Goal: Transaction & Acquisition: Purchase product/service

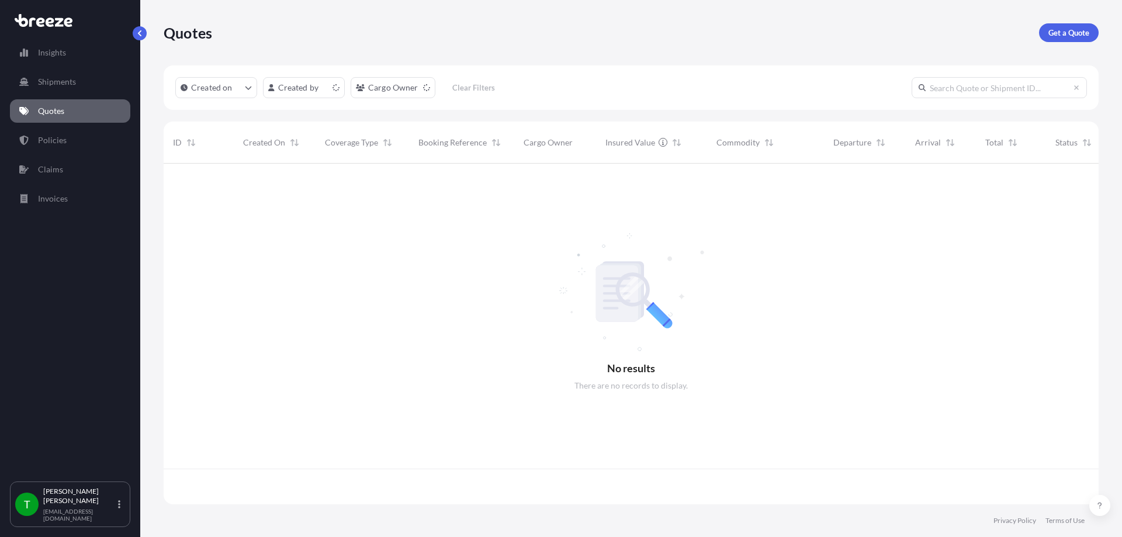
scroll to position [338, 926]
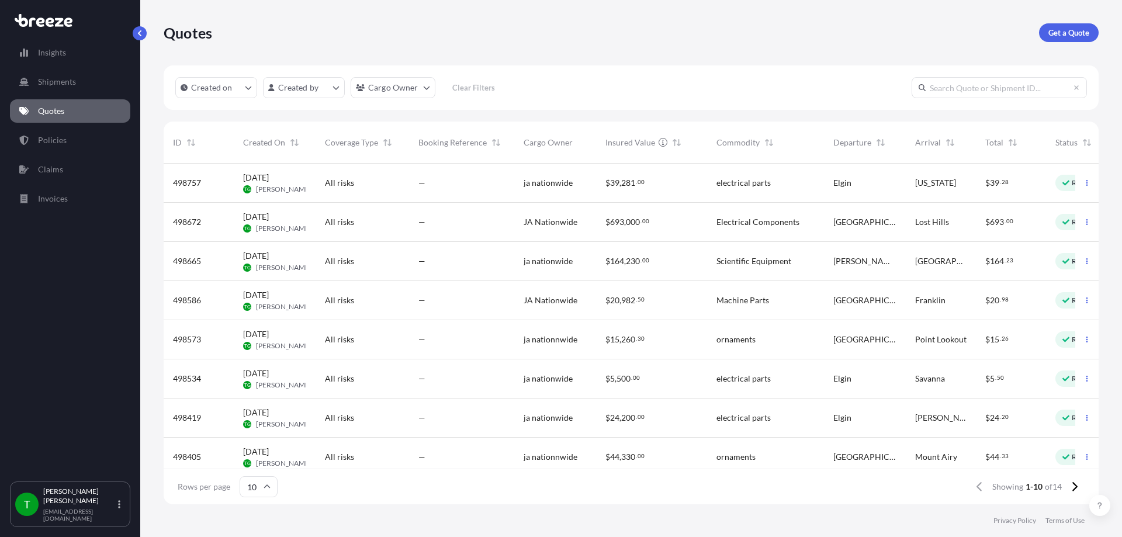
click at [269, 338] on span "[DATE]" at bounding box center [256, 334] width 26 height 12
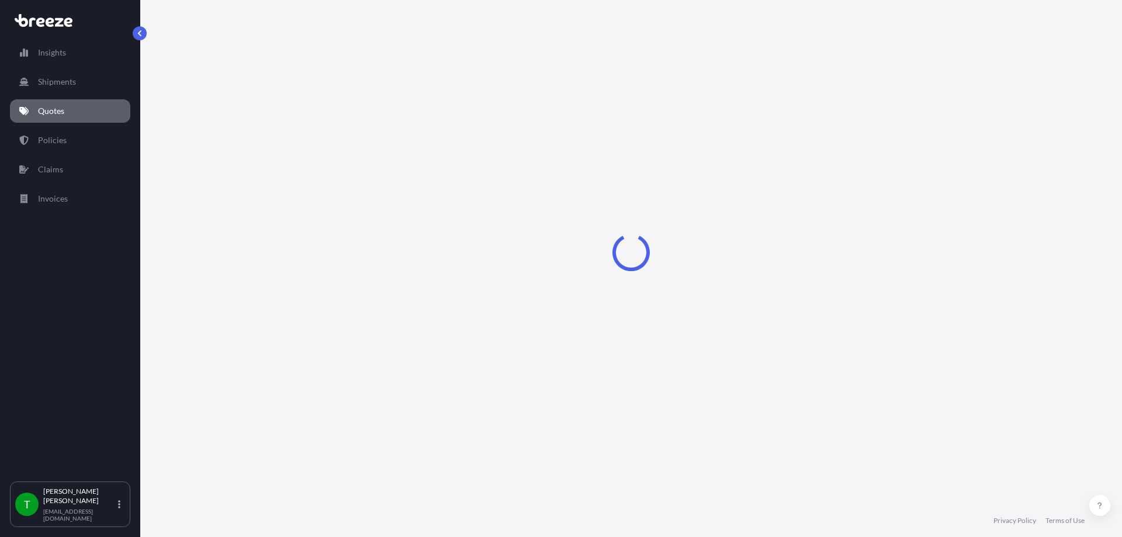
select select "Road"
select select "1"
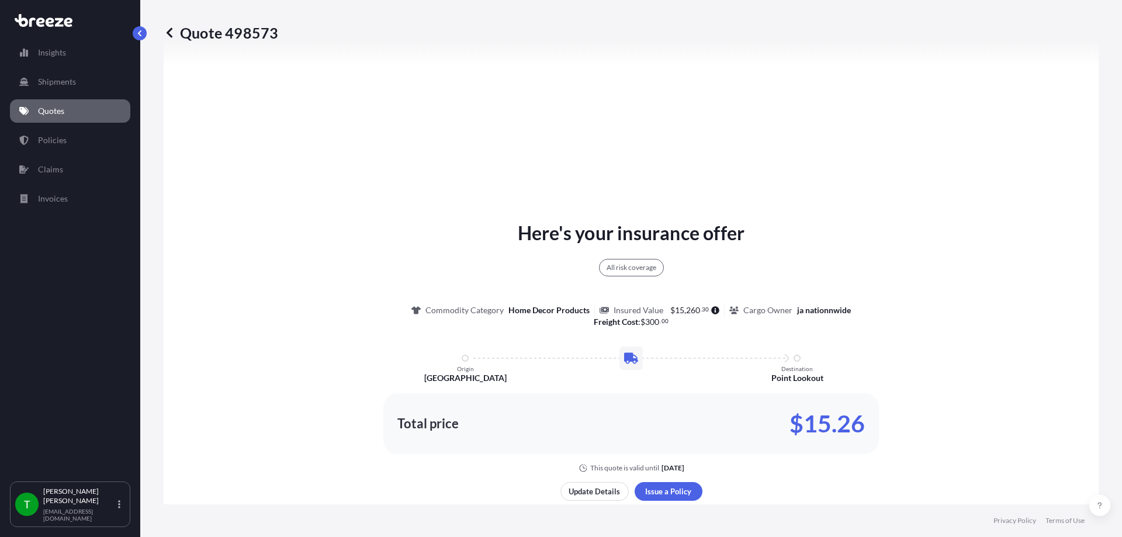
scroll to position [541, 0]
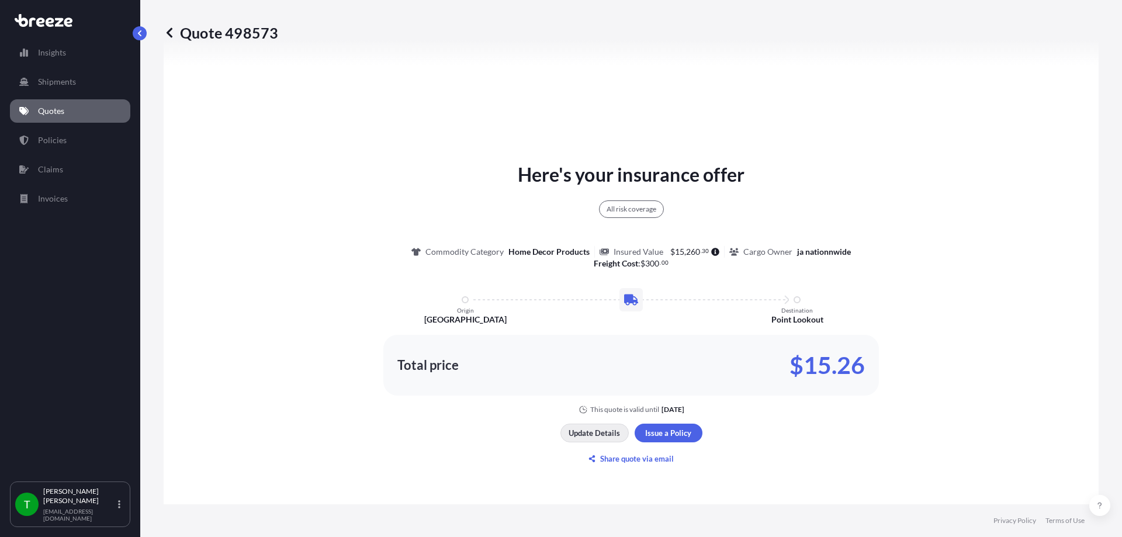
click at [595, 434] on p "Update Details" at bounding box center [593, 433] width 51 height 12
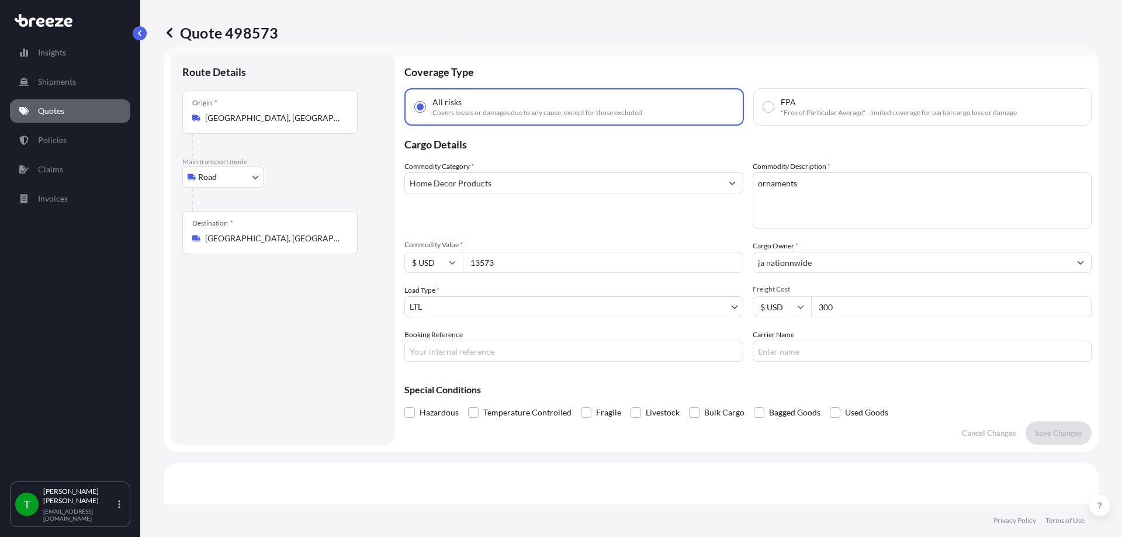
scroll to position [19, 0]
drag, startPoint x: 502, startPoint y: 263, endPoint x: 446, endPoint y: 269, distance: 56.3
click at [446, 269] on div "$ USD 13573" at bounding box center [573, 262] width 339 height 21
type input "19500"
click at [854, 308] on input "300" at bounding box center [951, 307] width 280 height 21
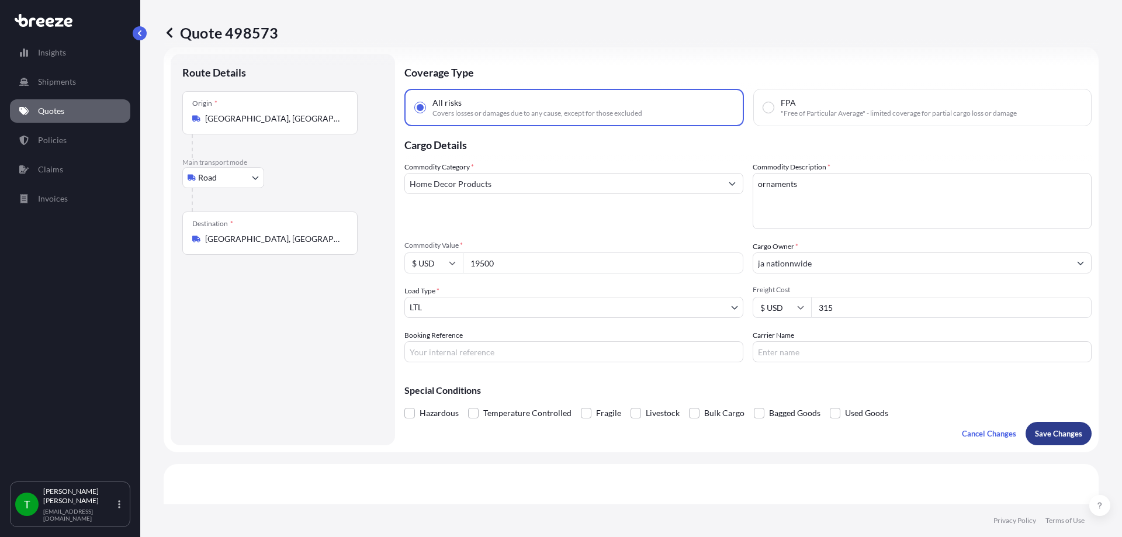
type input "315"
click at [1049, 431] on p "Save Changes" at bounding box center [1058, 434] width 47 height 12
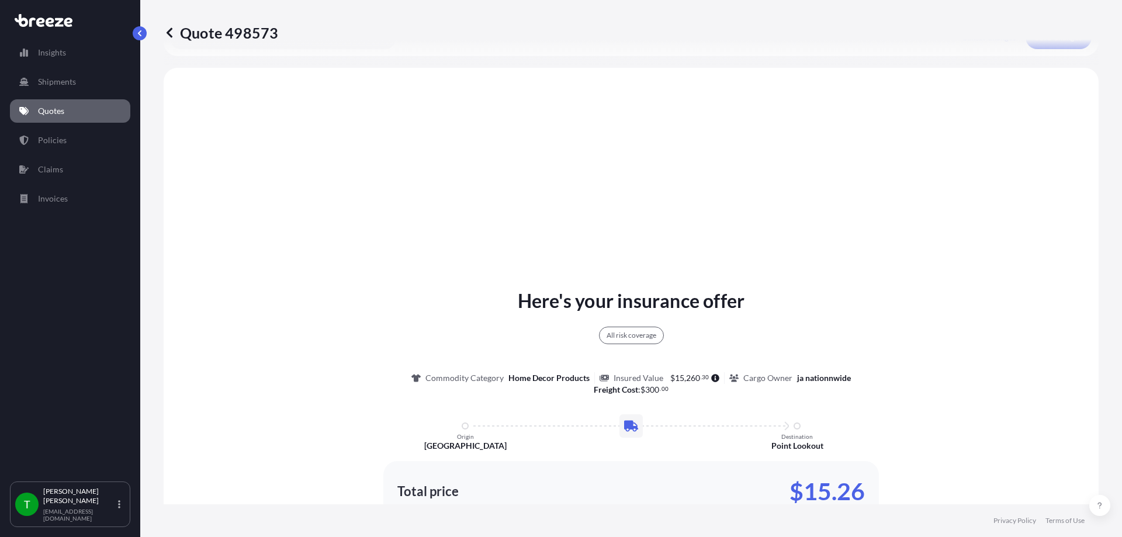
scroll to position [424, 0]
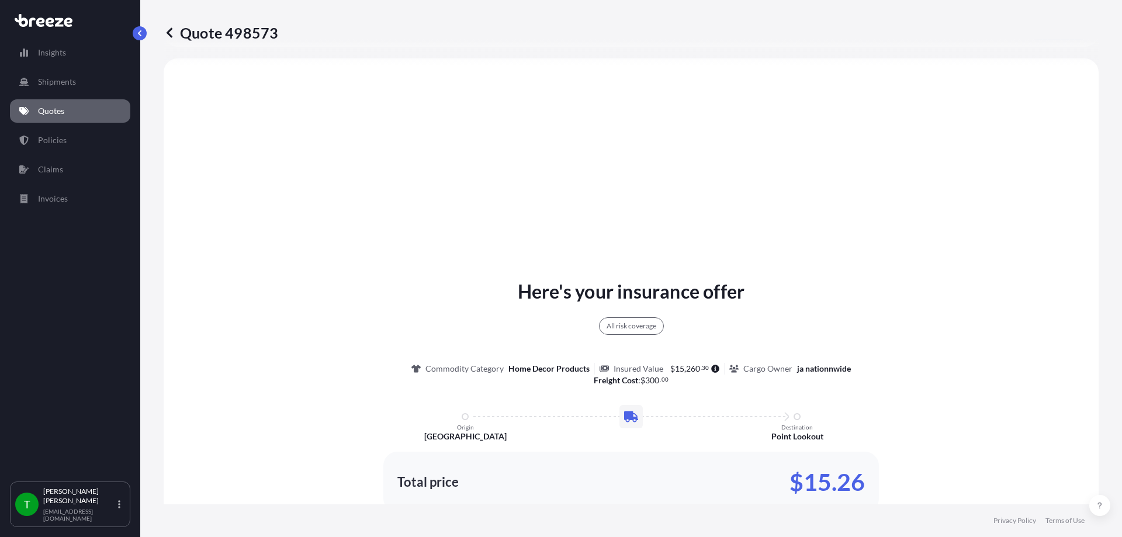
select select "Road"
select select "1"
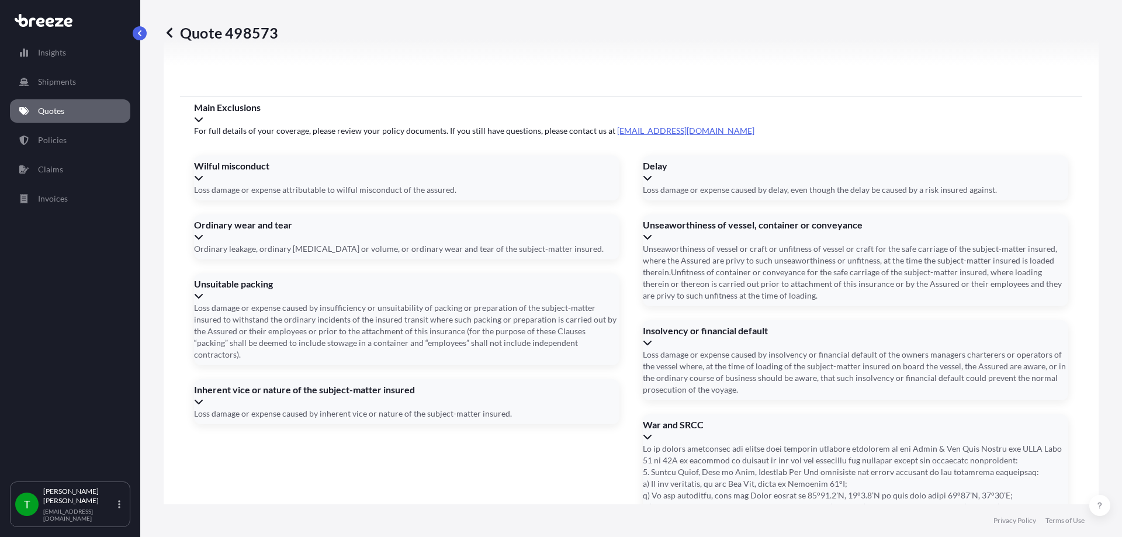
scroll to position [1503, 0]
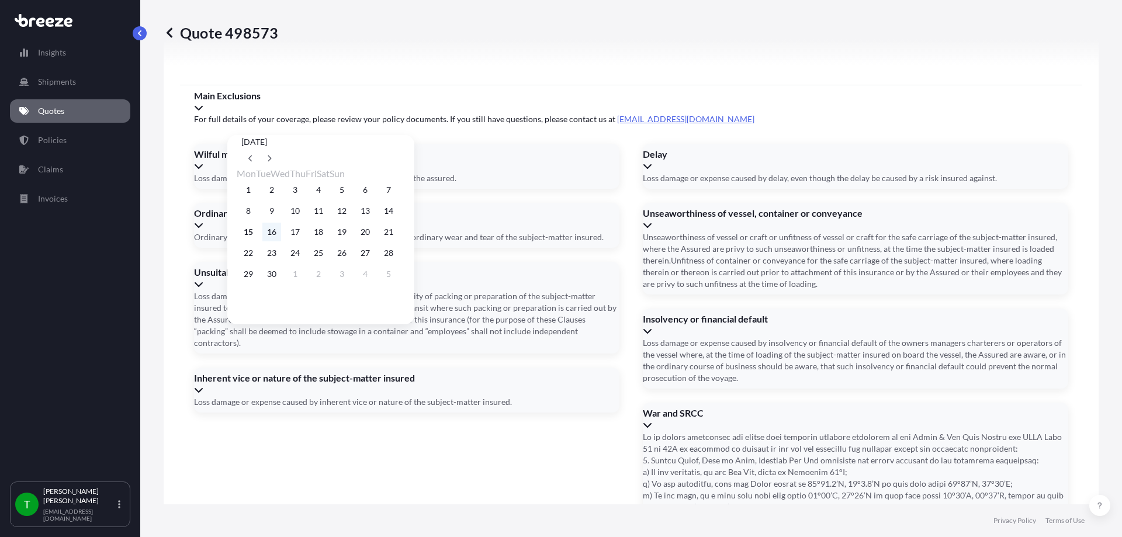
click at [275, 237] on button "16" at bounding box center [271, 232] width 19 height 19
type input "[DATE]"
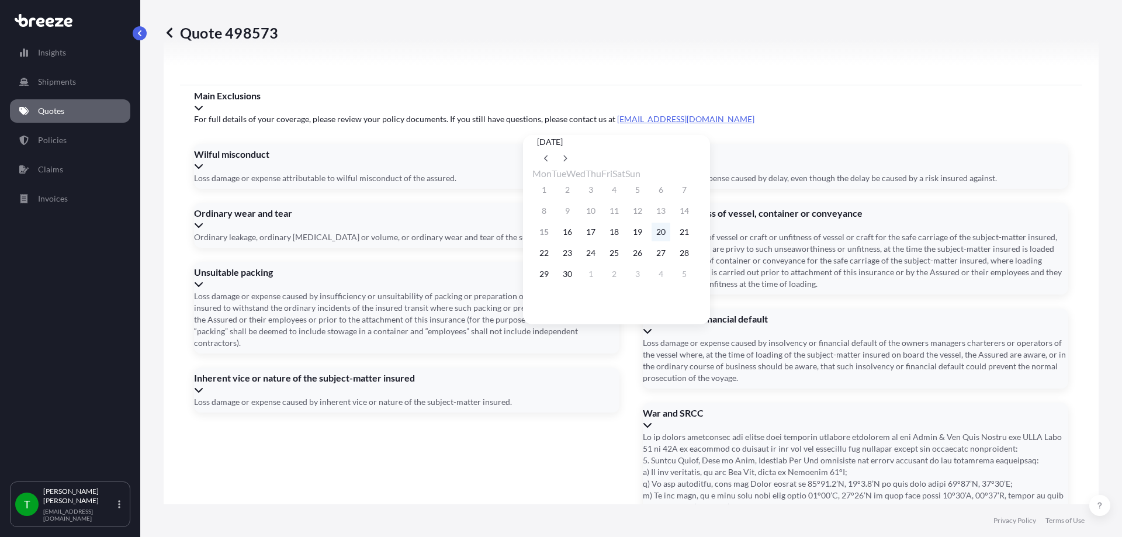
click at [670, 235] on button "20" at bounding box center [660, 232] width 19 height 19
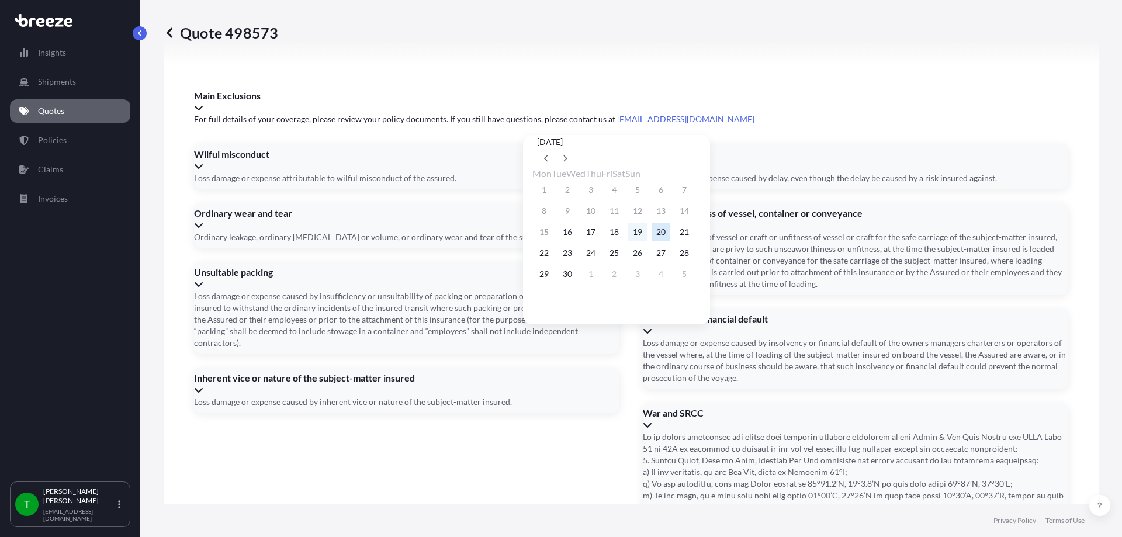
click at [647, 232] on button "19" at bounding box center [637, 232] width 19 height 19
type input "[DATE]"
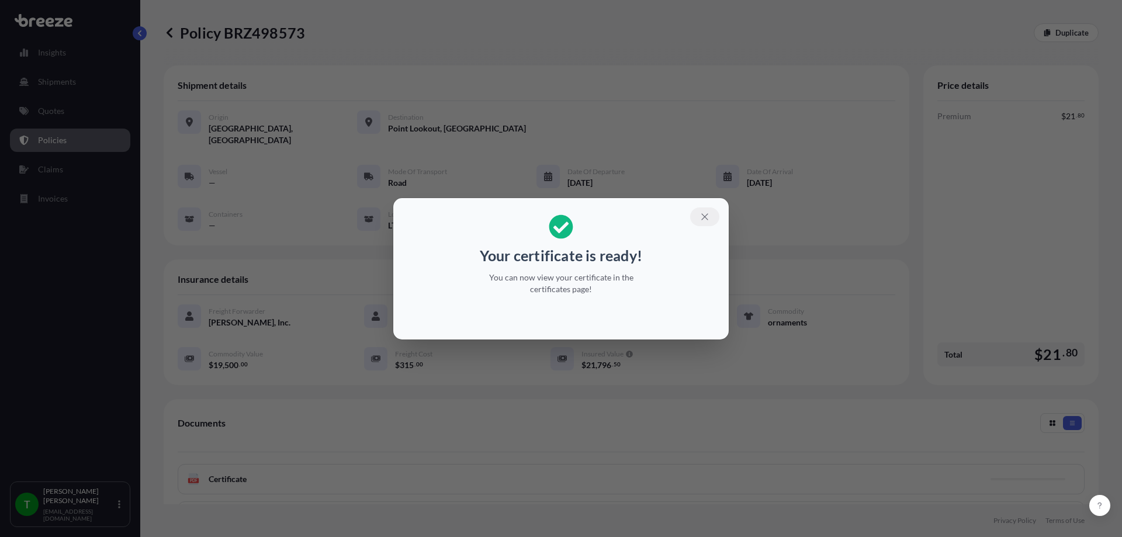
click at [708, 219] on icon "button" at bounding box center [704, 217] width 11 height 11
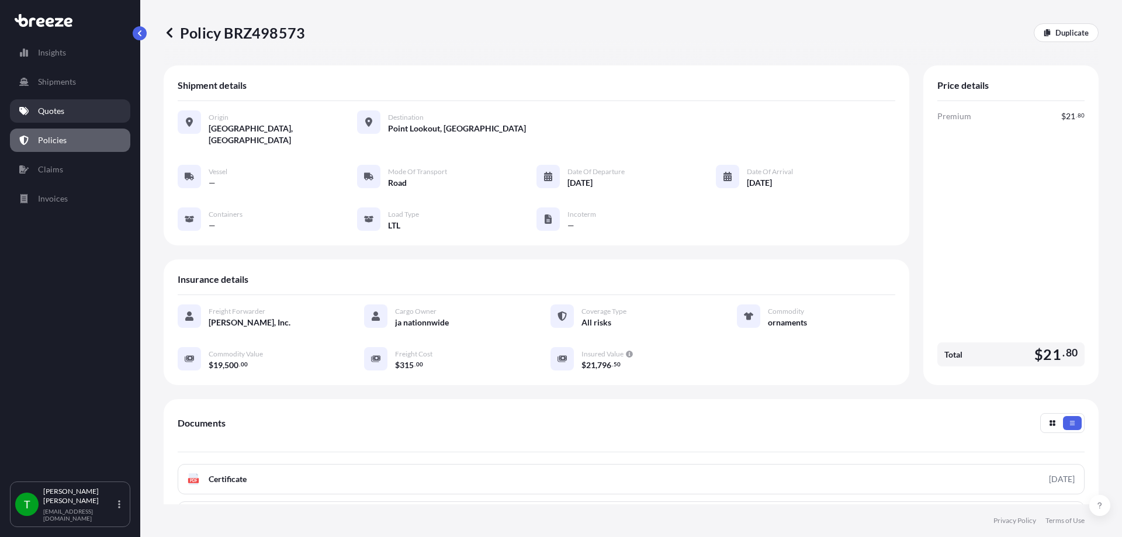
click at [54, 112] on p "Quotes" at bounding box center [51, 111] width 26 height 12
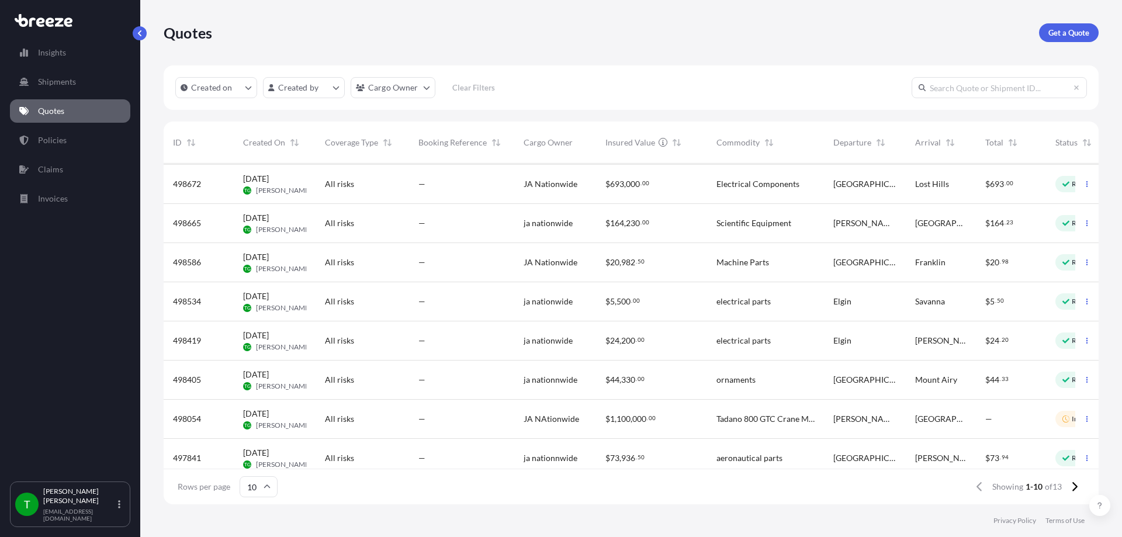
scroll to position [58, 0]
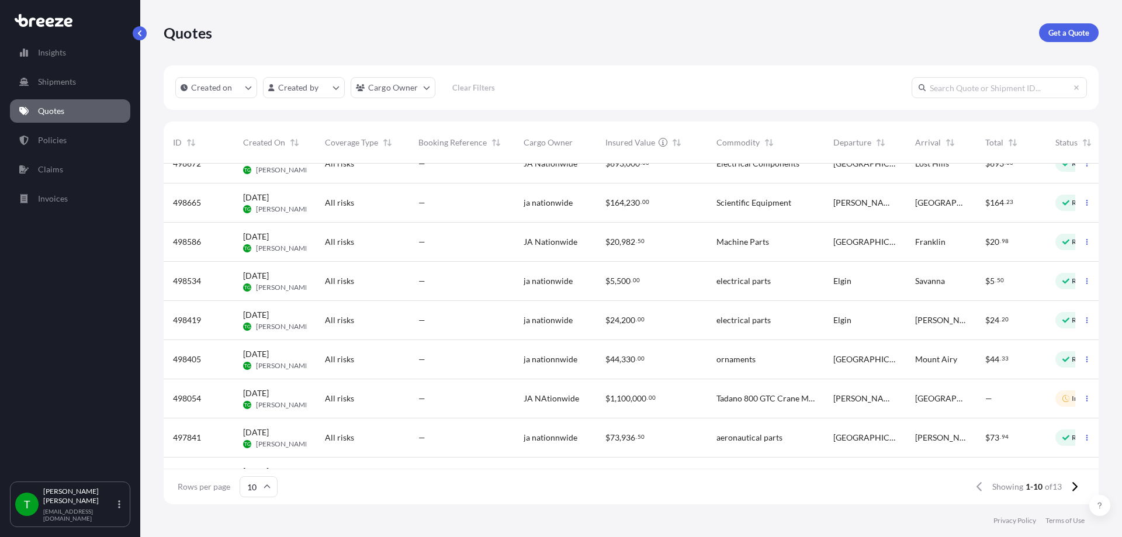
click at [367, 357] on div "All risks" at bounding box center [362, 359] width 75 height 12
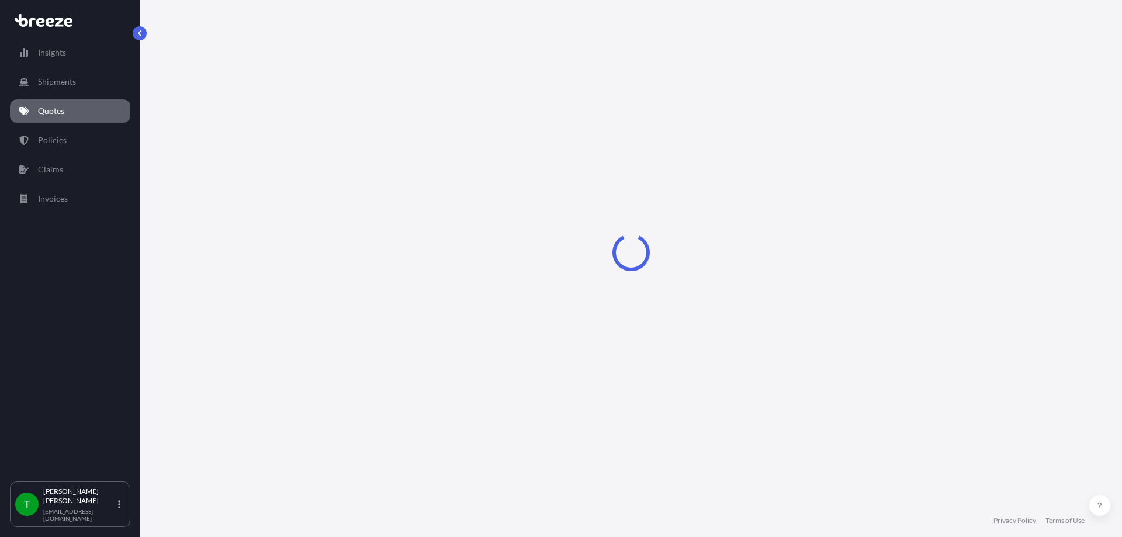
select select "Road"
select select "1"
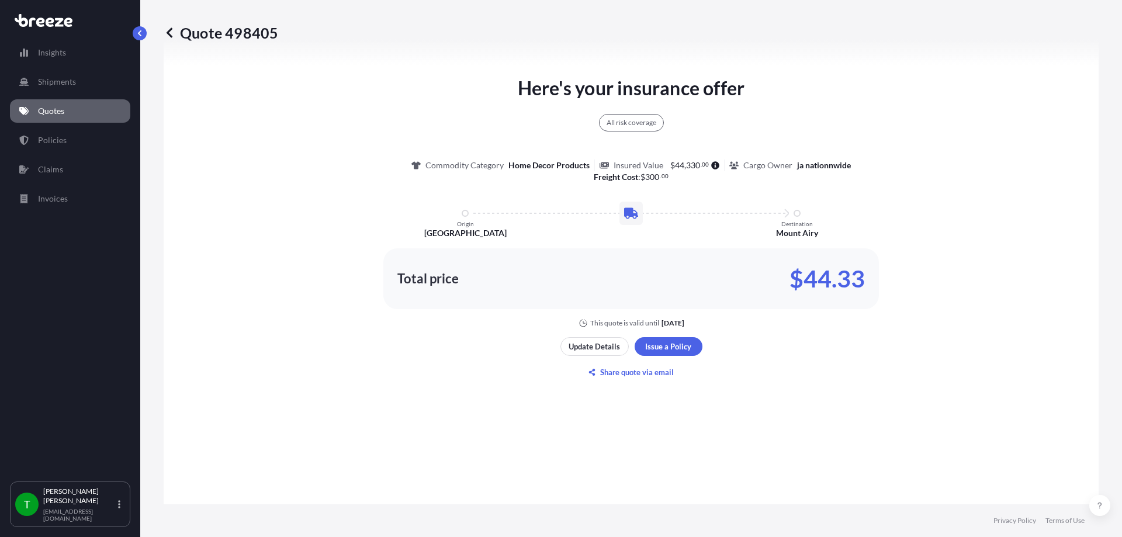
scroll to position [658, 0]
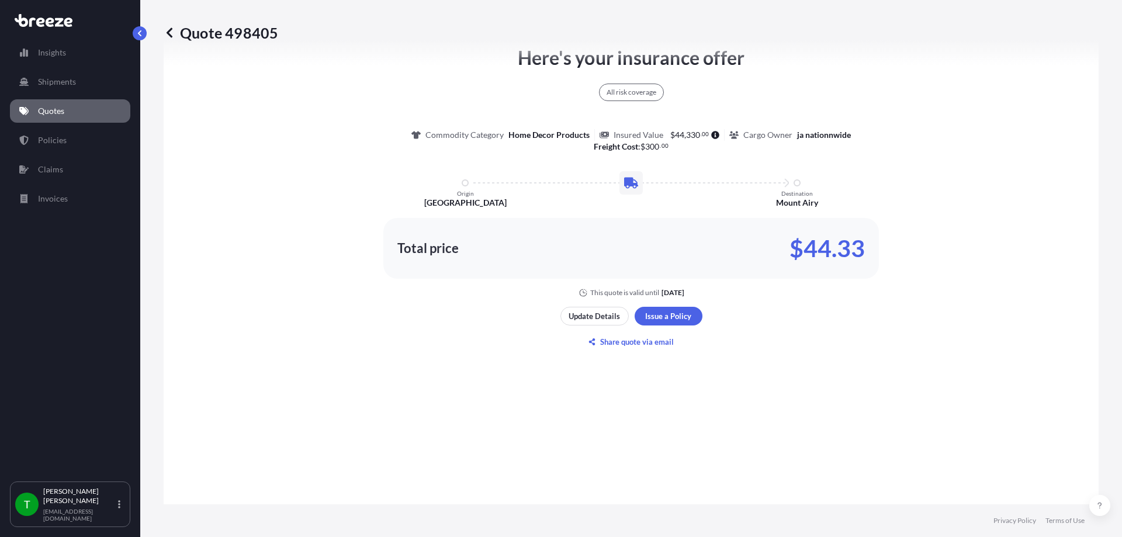
click at [1013, 171] on div "Here's your insurance offer All risk coverage Commodity Category Home Decor Pro…" at bounding box center [631, 171] width 902 height 254
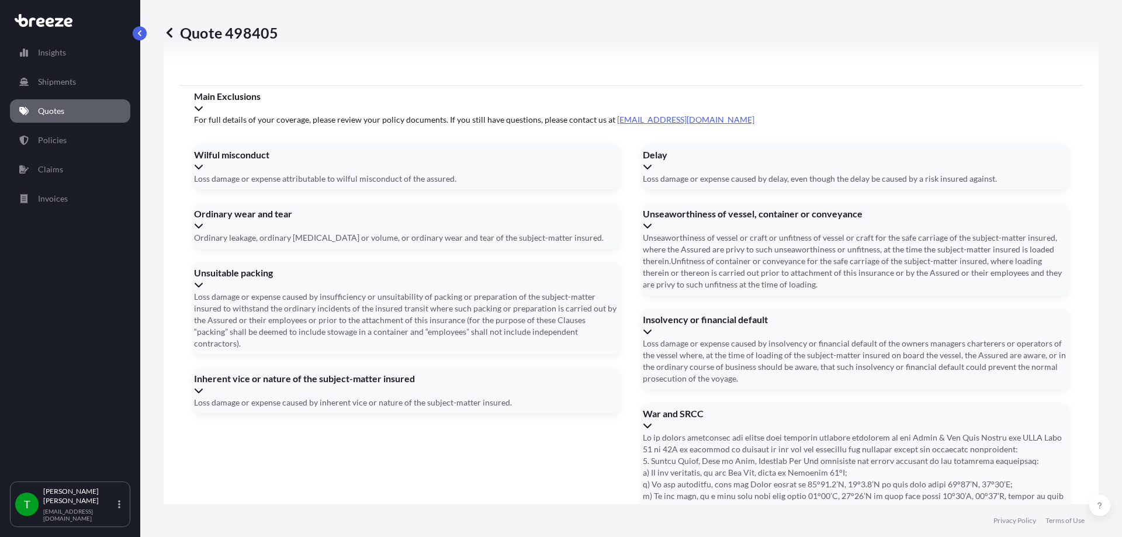
scroll to position [1503, 0]
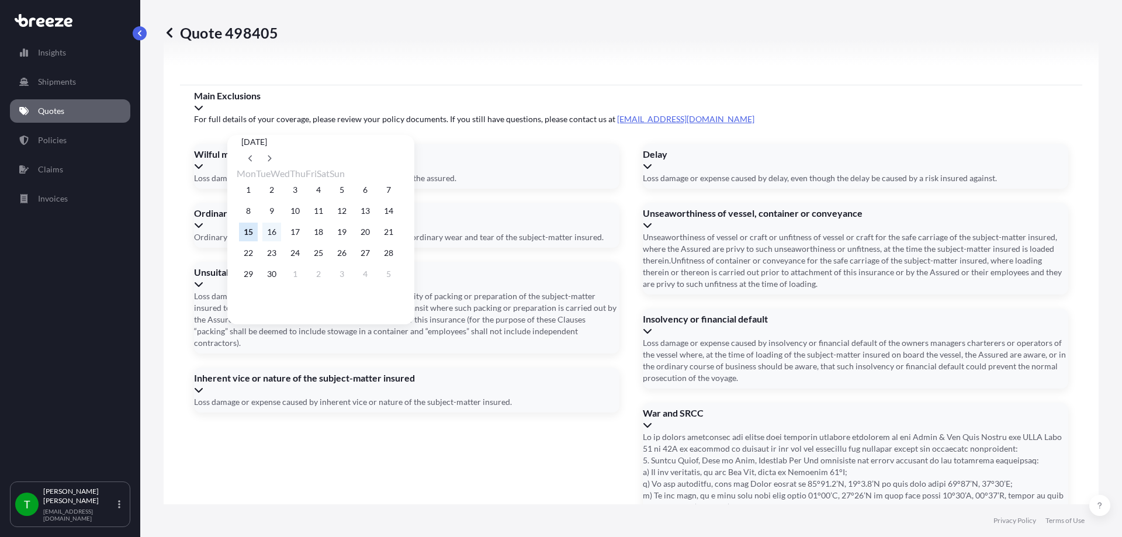
click at [280, 234] on button "16" at bounding box center [271, 232] width 19 height 19
type input "[DATE]"
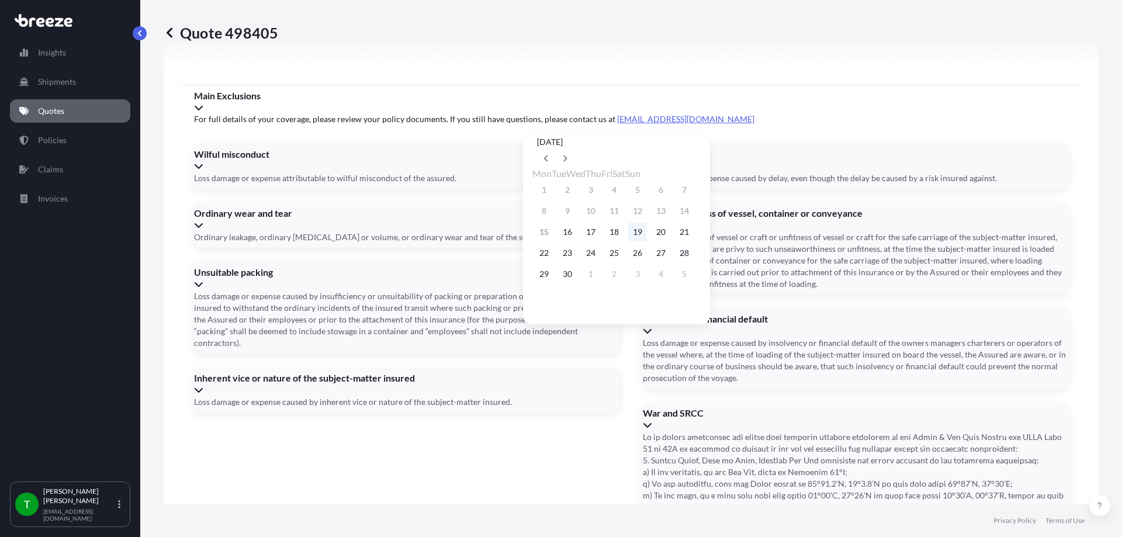
click at [647, 233] on button "19" at bounding box center [637, 232] width 19 height 19
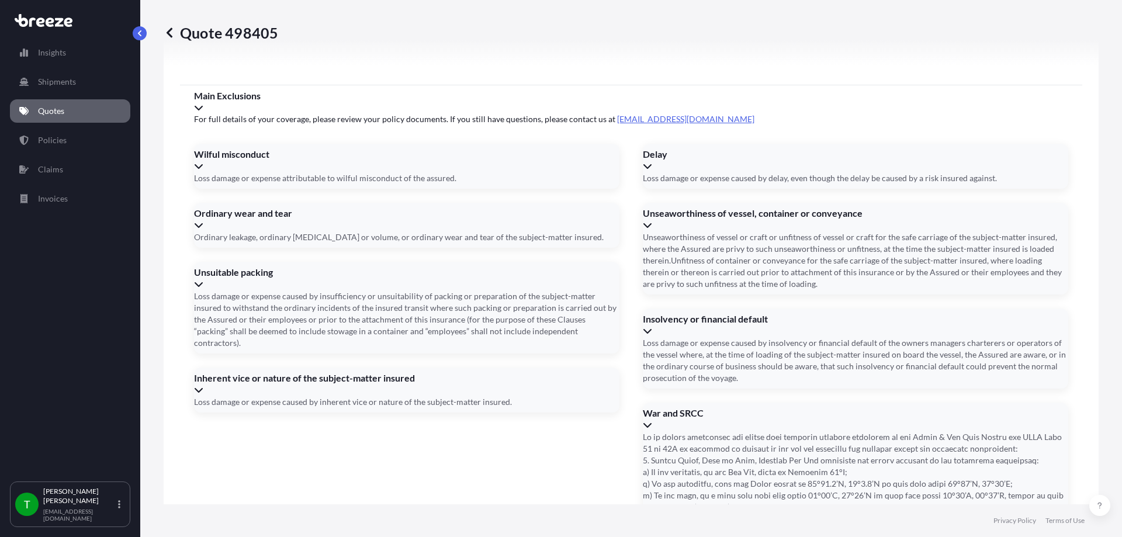
type input "[DATE]"
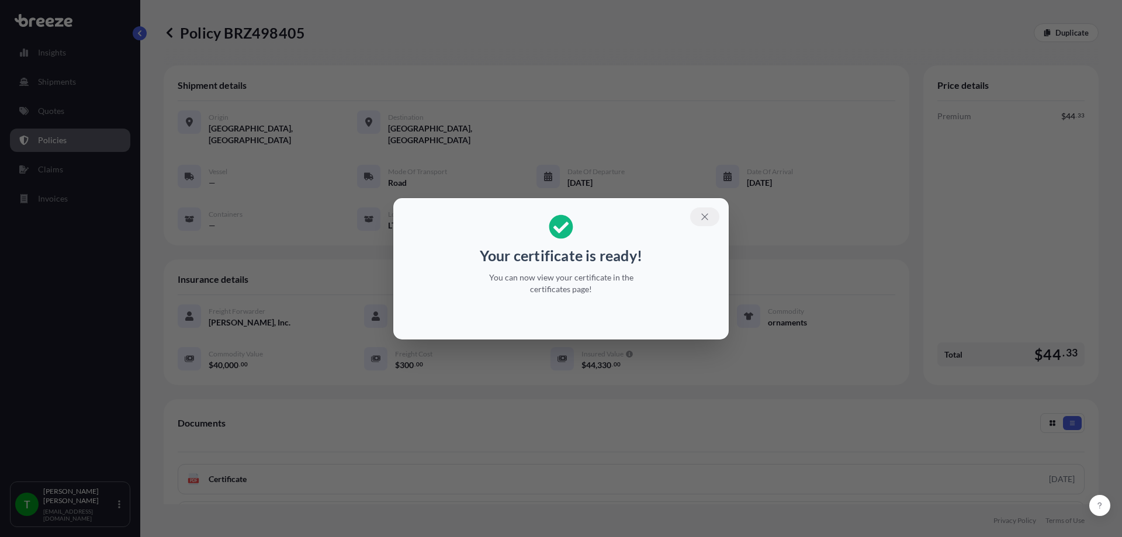
click at [704, 221] on icon "button" at bounding box center [704, 217] width 11 height 11
